Goal: Register for event/course: Sign up to attend an event or enroll in a course

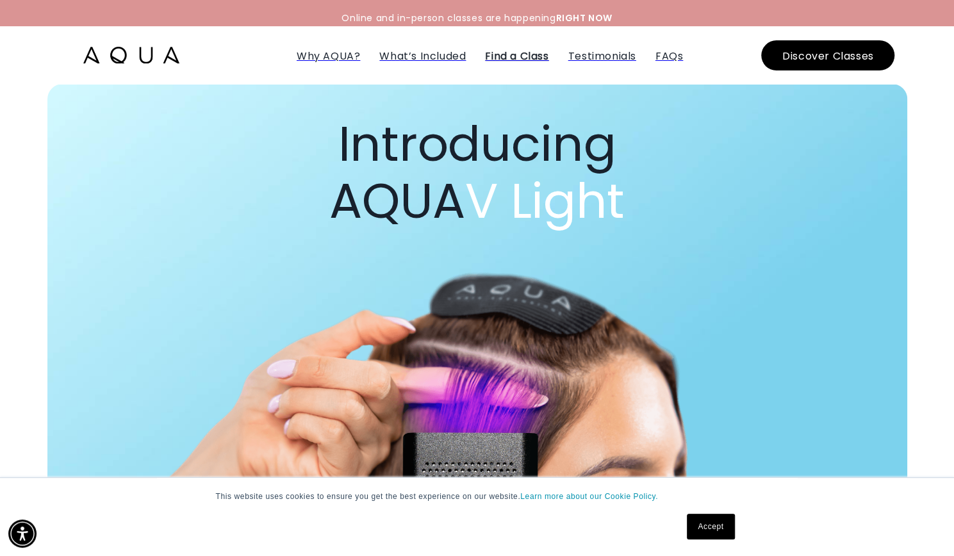
click at [511, 54] on span "Find a Class" at bounding box center [516, 56] width 63 height 15
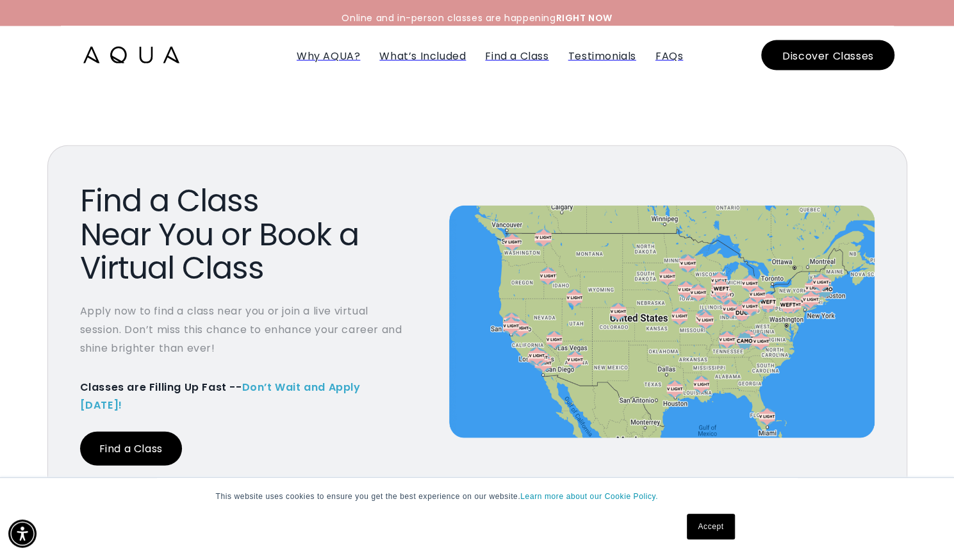
scroll to position [4544, 0]
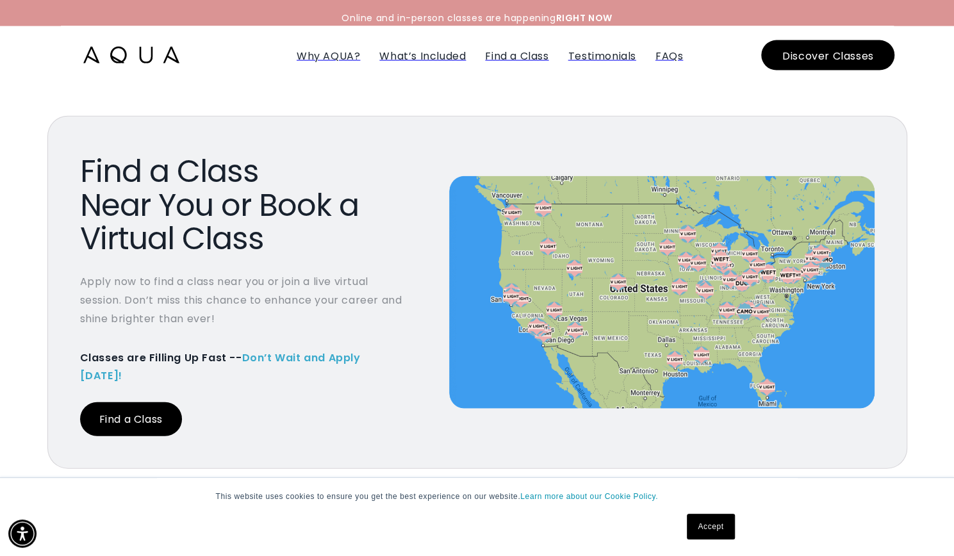
click at [134, 402] on link "Find a Class" at bounding box center [131, 419] width 102 height 34
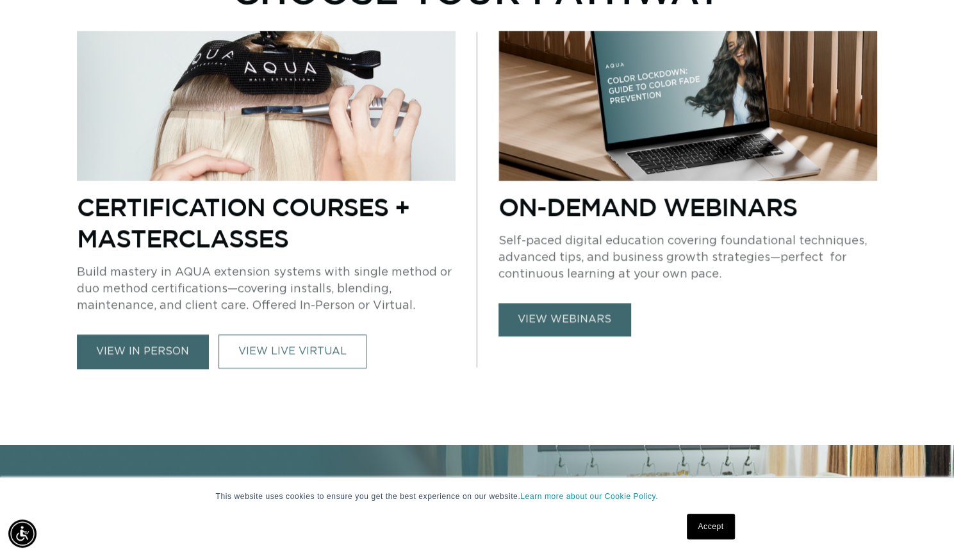
scroll to position [850, 0]
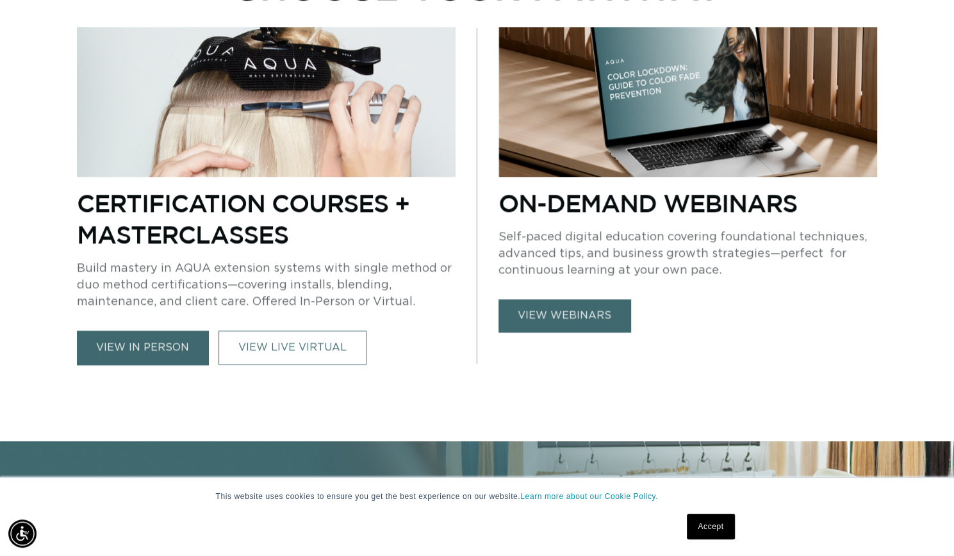
click at [167, 347] on link "view in person" at bounding box center [142, 348] width 131 height 34
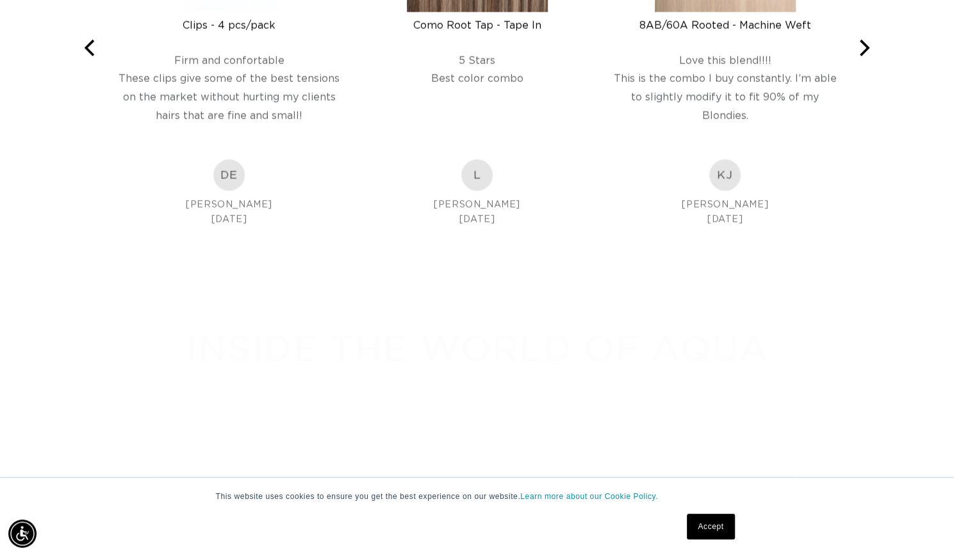
scroll to position [2092, 0]
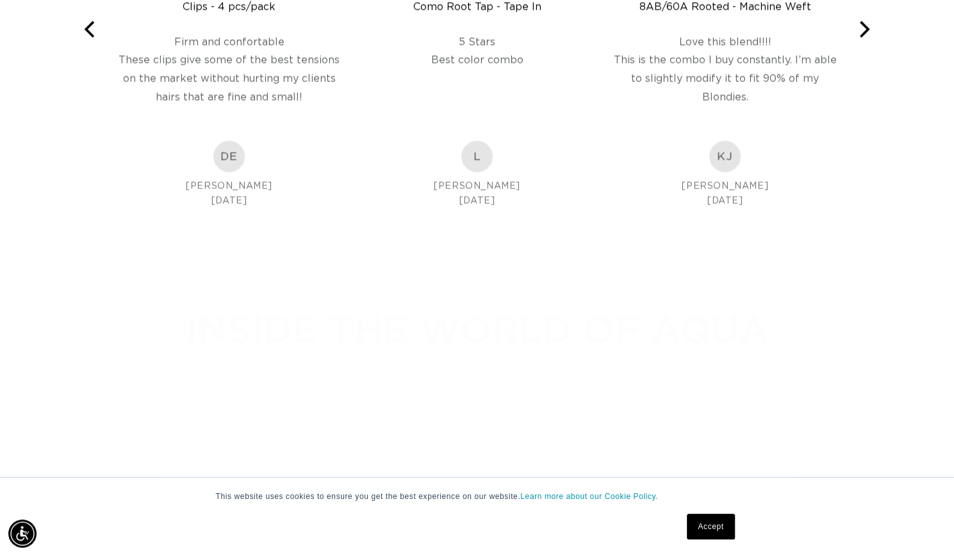
drag, startPoint x: 0, startPoint y: 0, endPoint x: 906, endPoint y: 349, distance: 970.9
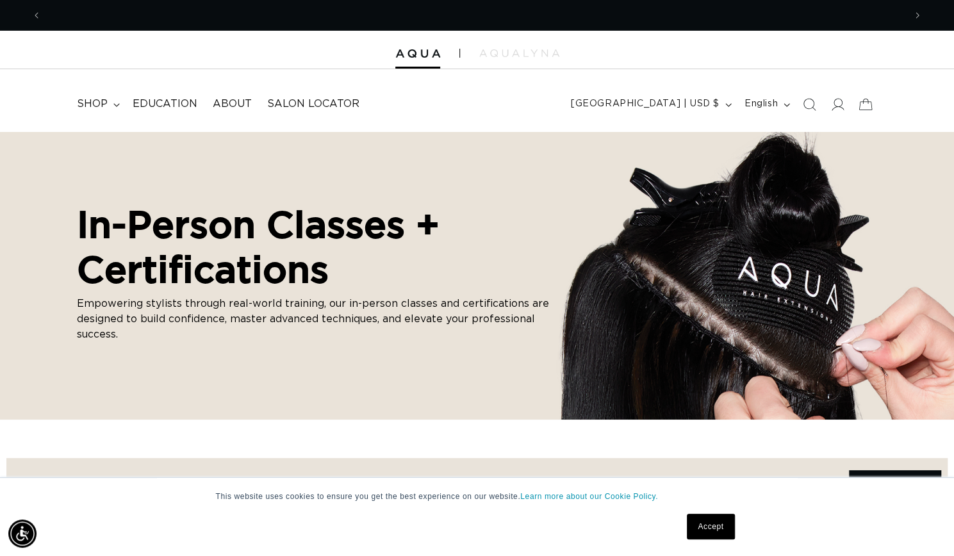
scroll to position [0, 0]
click at [115, 103] on icon at bounding box center [116, 105] width 6 height 4
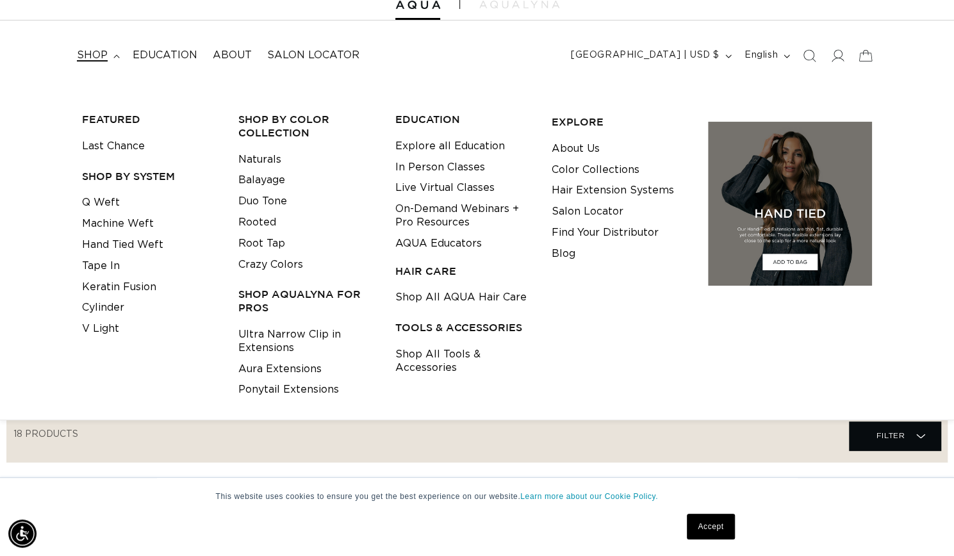
scroll to position [0, 1726]
click at [115, 64] on summary "shop" at bounding box center [97, 55] width 56 height 29
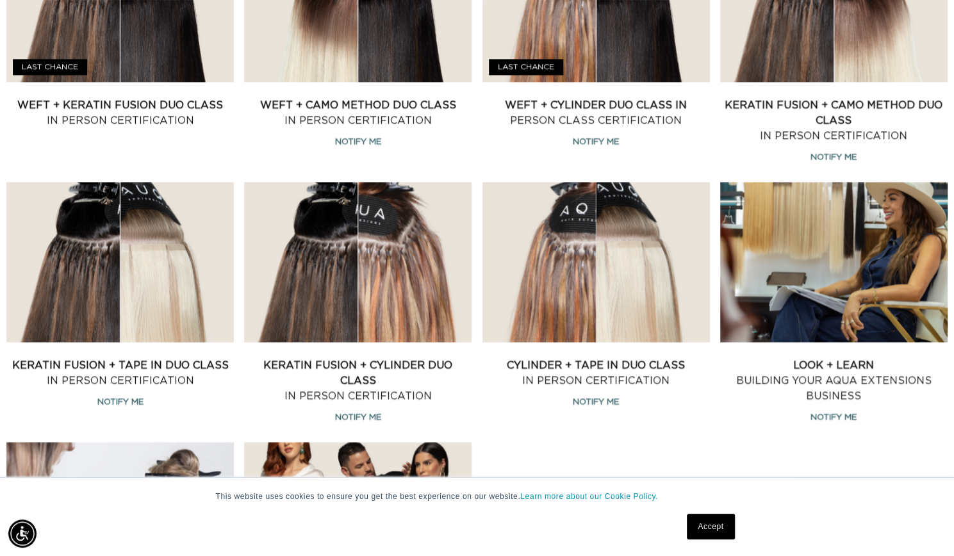
scroll to position [0, 0]
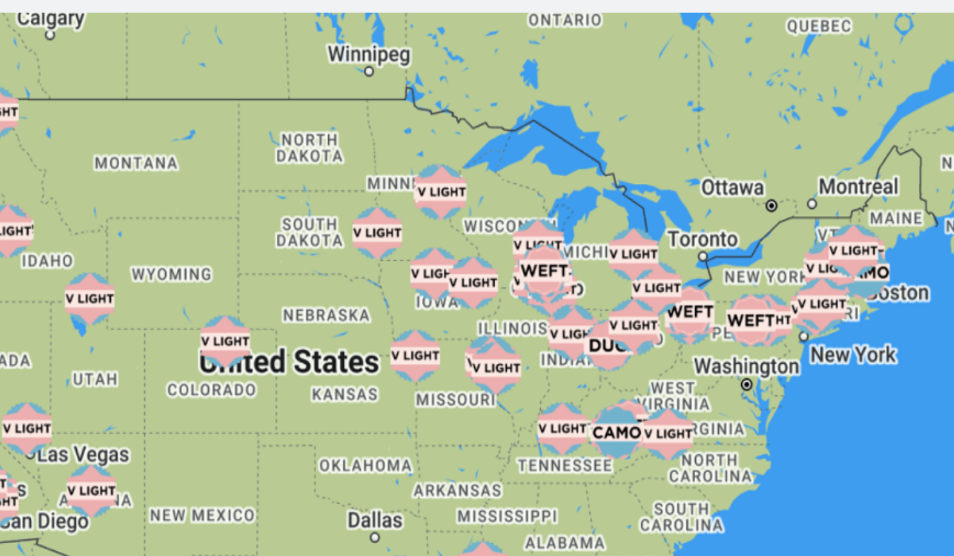
scroll to position [4548, 0]
